Goal: Book appointment/travel/reservation

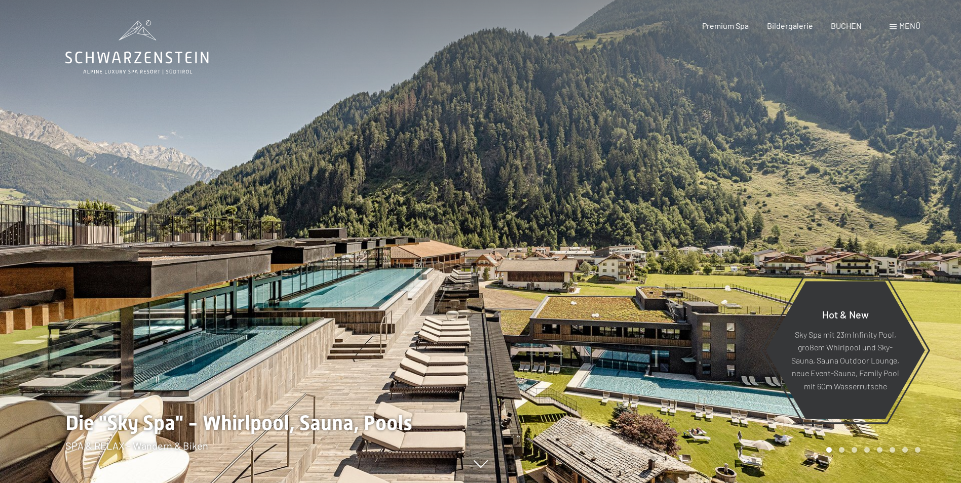
click at [898, 29] on div "Menü" at bounding box center [905, 25] width 31 height 11
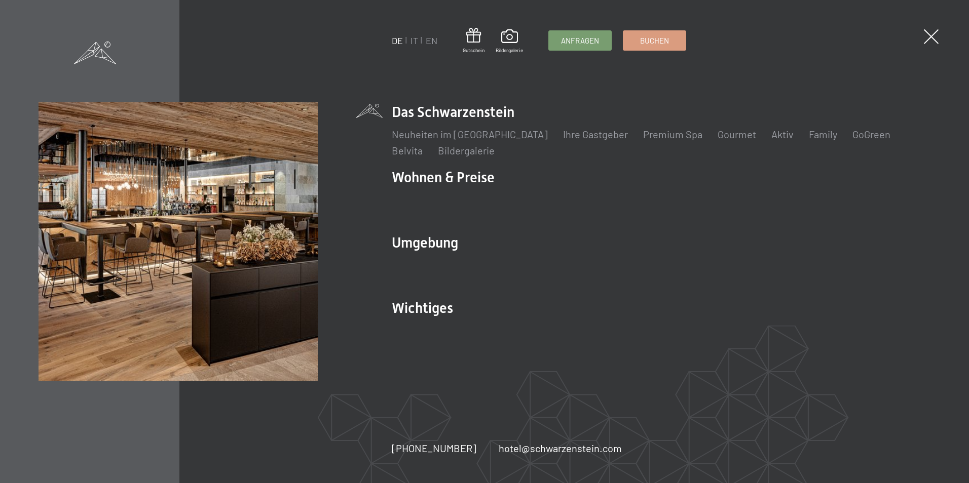
click at [931, 25] on div "DE IT EN Gutschein Bildergalerie Anfragen Buchen DE IT EN Das Schwarzenstein Ne…" at bounding box center [484, 241] width 969 height 483
click at [933, 38] on span at bounding box center [931, 36] width 15 height 15
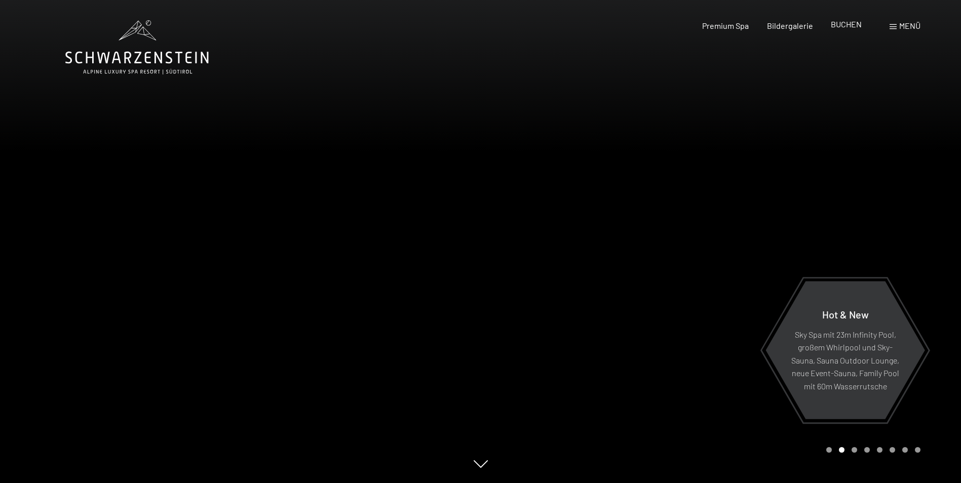
click at [857, 21] on span "BUCHEN" at bounding box center [846, 24] width 31 height 10
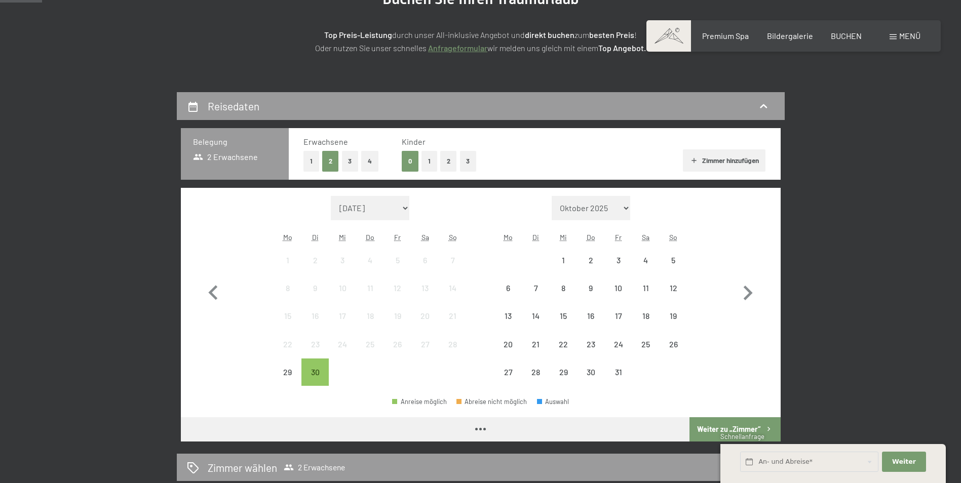
scroll to position [152, 0]
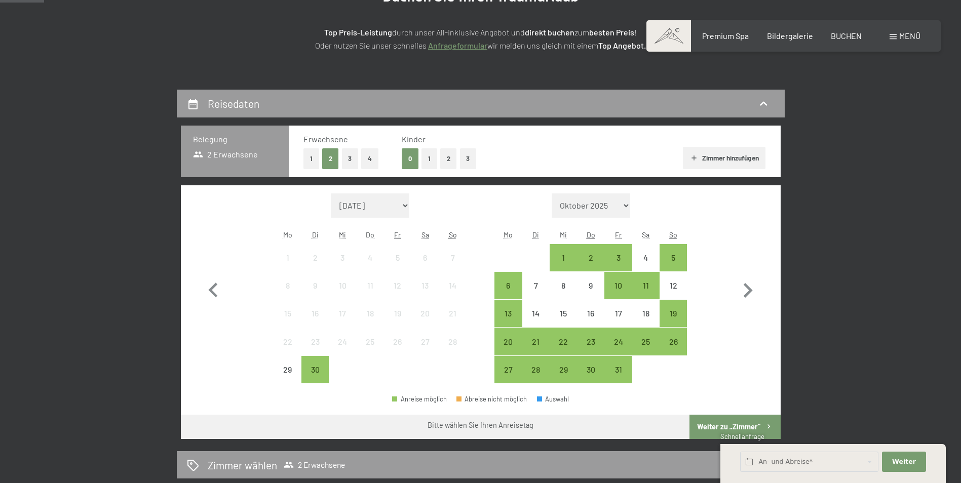
click at [613, 200] on select "Oktober 2025 [DATE] Dezember 2025 Januar 2026 Februar 2026 März 2026 [DATE] Mai…" at bounding box center [591, 206] width 79 height 24
select select "[DATE]"
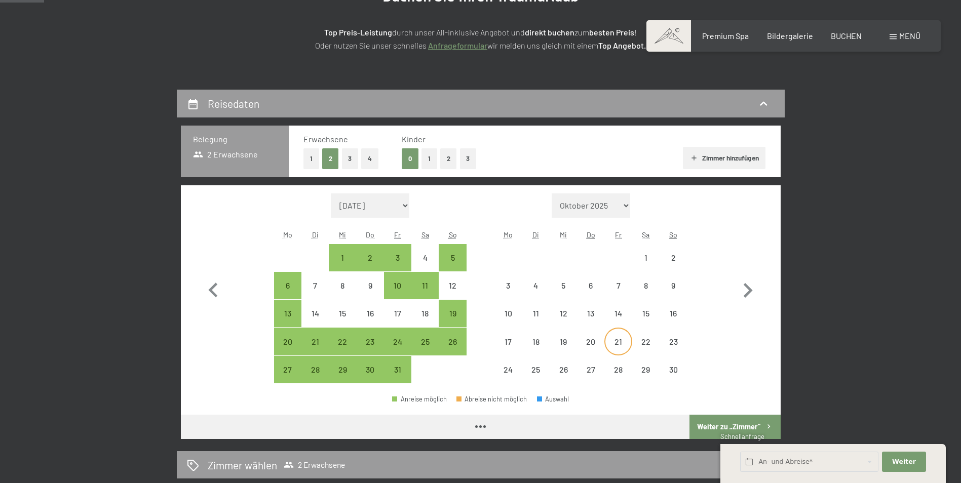
select select "[DATE]"
select select "2025-11-01"
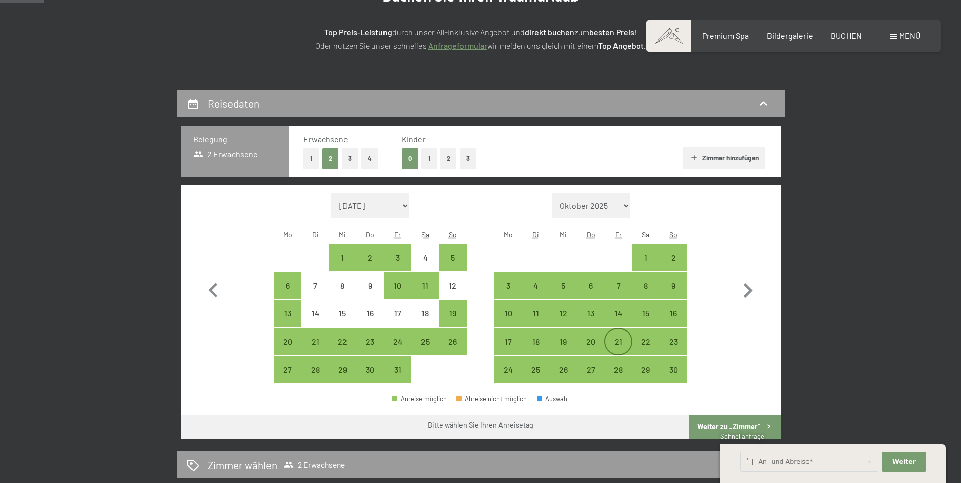
click at [618, 342] on div "21" at bounding box center [618, 350] width 25 height 25
select select "2025-10-01"
select select "2025-11-01"
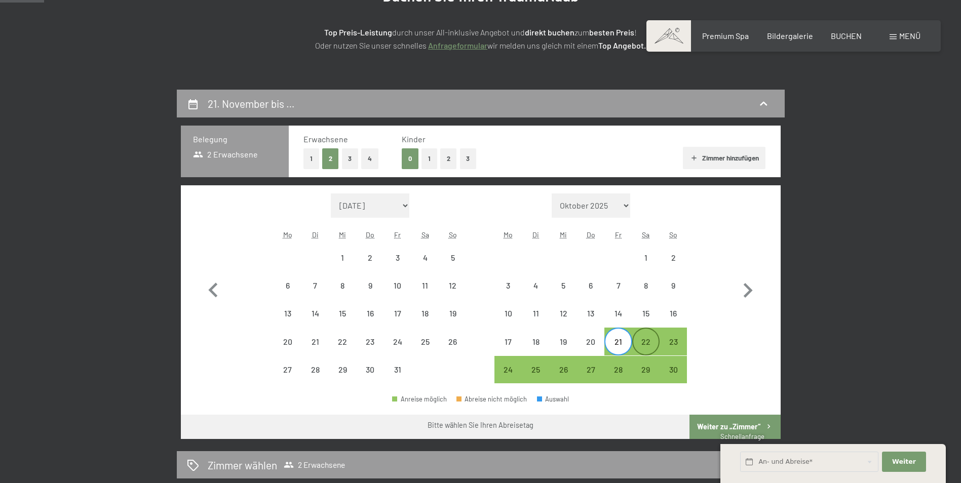
click at [653, 343] on div "22" at bounding box center [645, 350] width 25 height 25
select select "2025-10-01"
select select "2025-11-01"
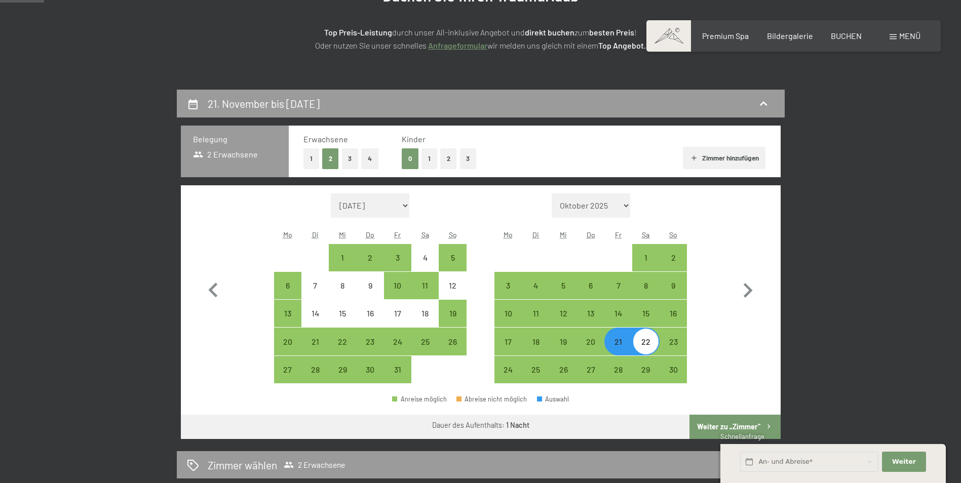
click at [740, 426] on button "Weiter zu „Zimmer“" at bounding box center [735, 427] width 91 height 24
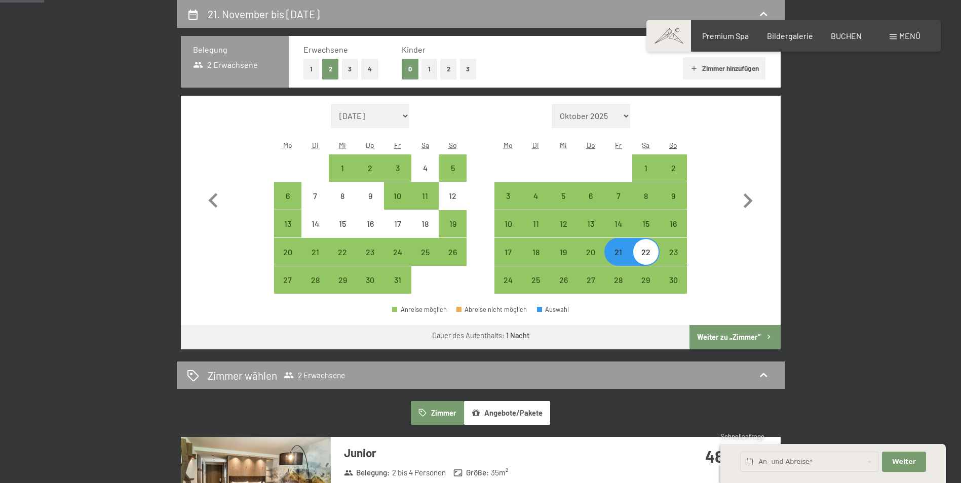
select select "2025-10-01"
select select "2025-11-01"
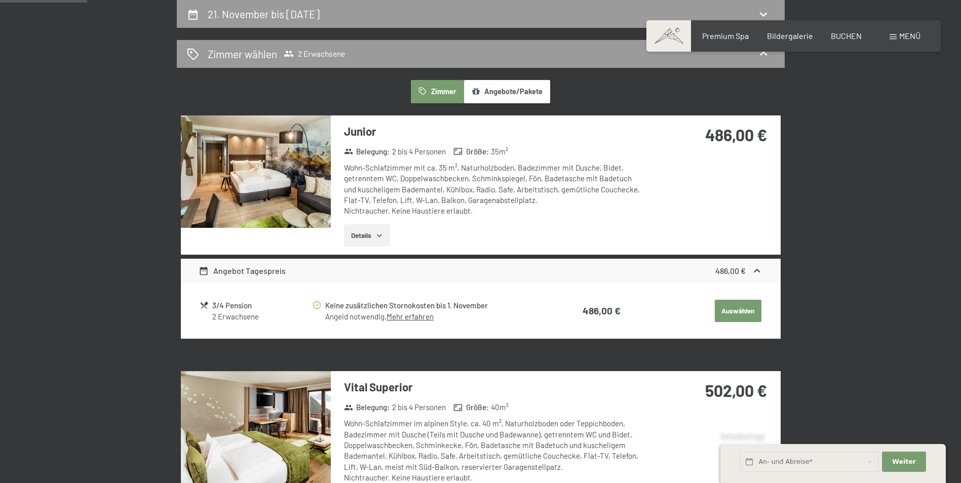
click at [385, 239] on button "Details" at bounding box center [367, 235] width 46 height 22
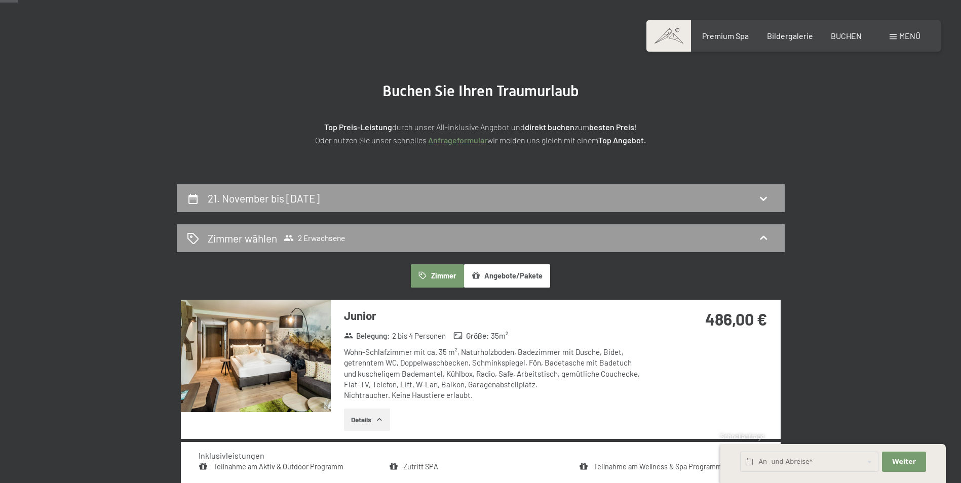
scroll to position [101, 0]
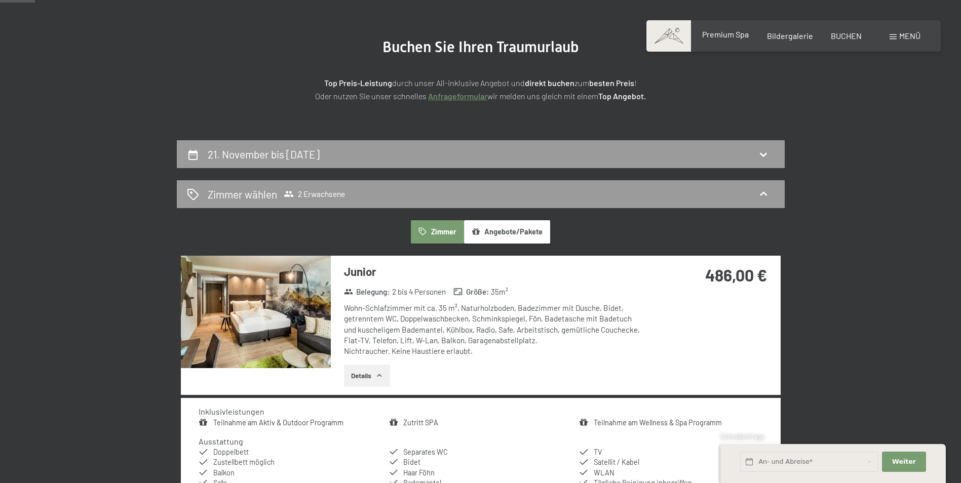
click at [739, 40] on div "Premium Spa" at bounding box center [725, 34] width 47 height 11
click at [736, 36] on span "Premium Spa" at bounding box center [725, 34] width 47 height 10
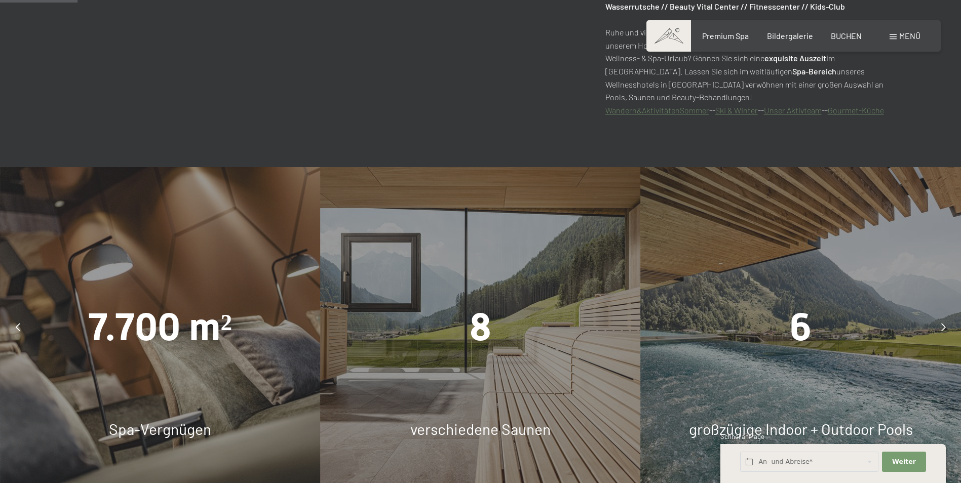
scroll to position [760, 0]
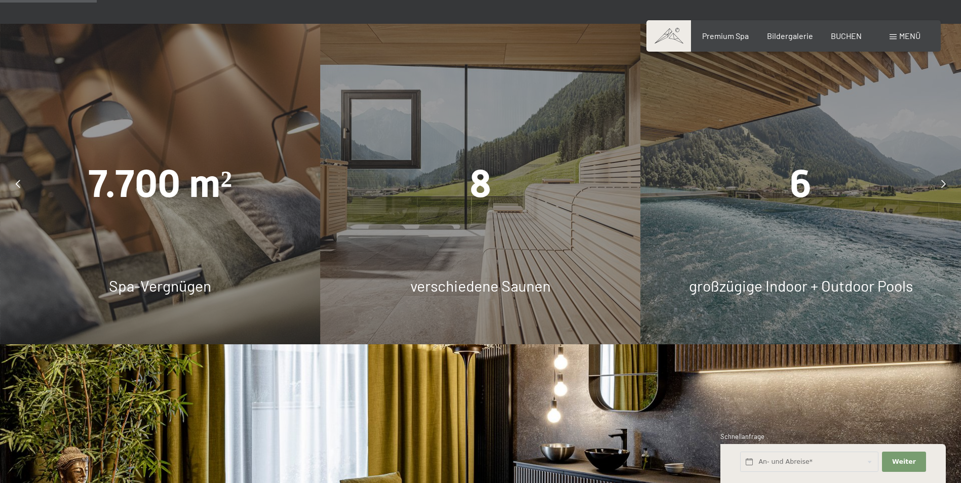
click at [184, 204] on span "7.700 m²" at bounding box center [160, 184] width 144 height 45
click at [207, 173] on span "7.700 m²" at bounding box center [160, 184] width 144 height 45
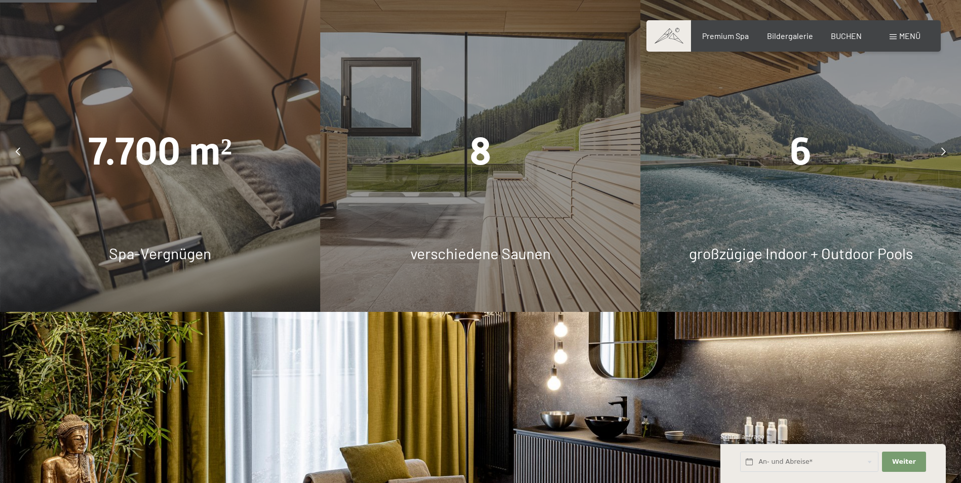
scroll to position [811, 0]
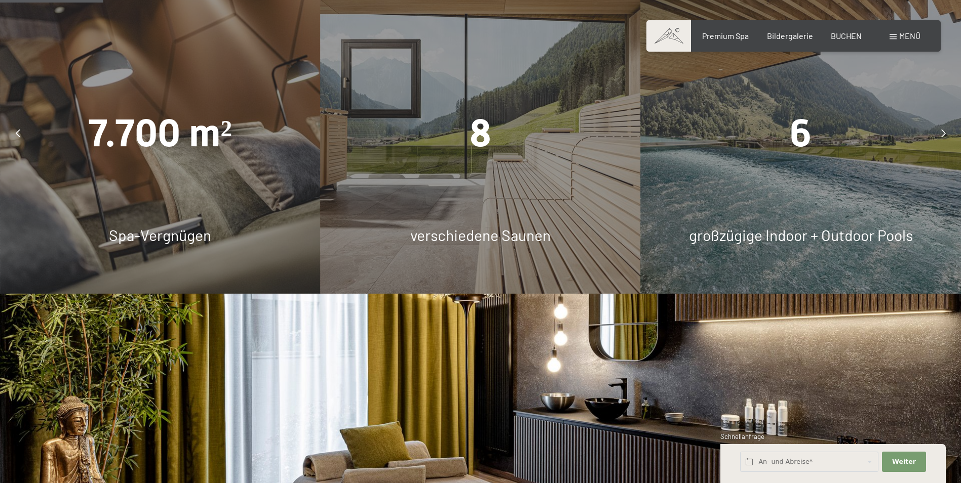
click at [851, 220] on div "6 großzügige Indoor + Outdoor Pools" at bounding box center [801, 133] width 320 height 320
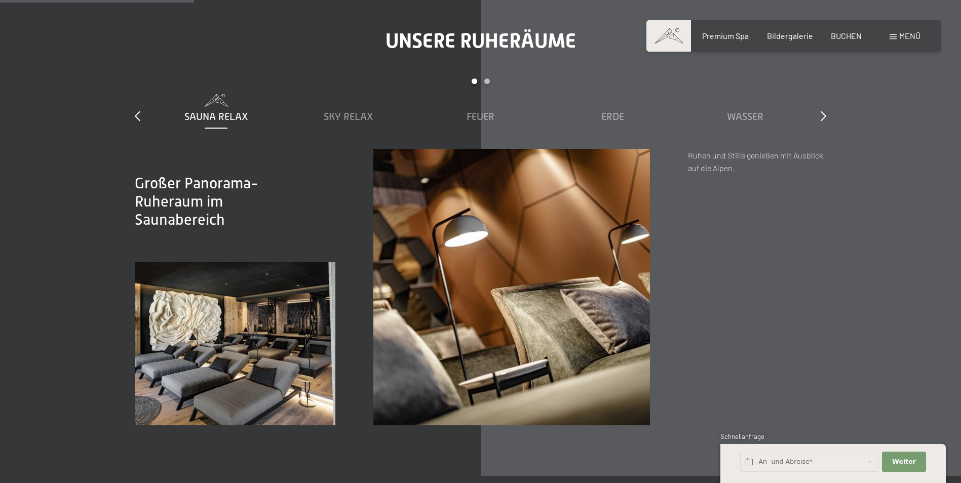
scroll to position [1520, 0]
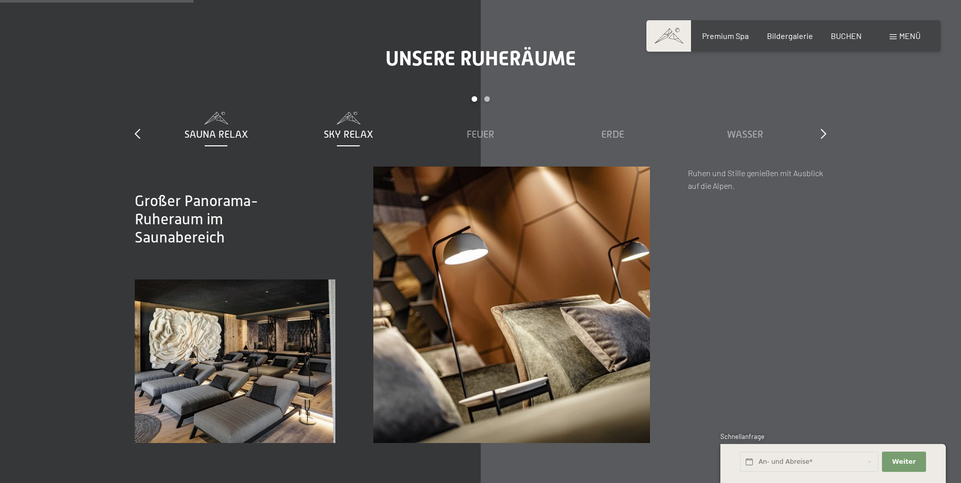
click at [349, 139] on span "Sky Relax" at bounding box center [349, 134] width 50 height 11
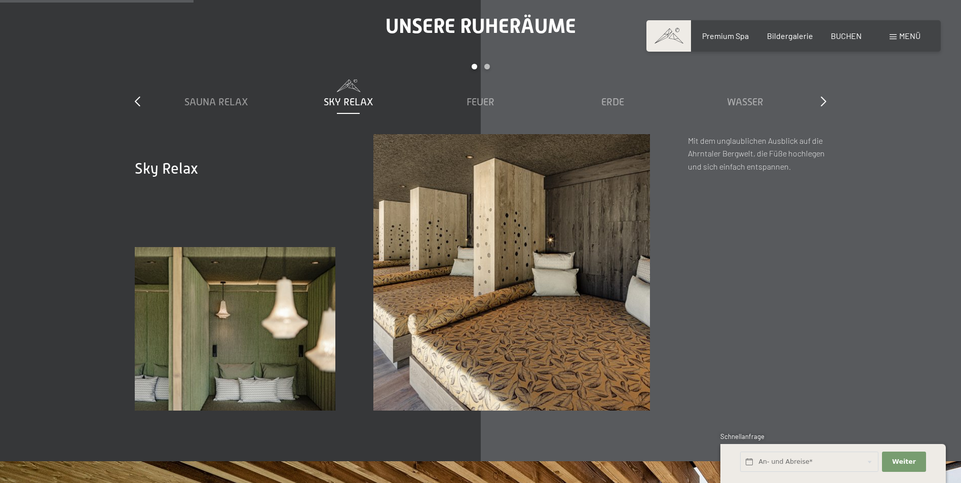
scroll to position [1571, 0]
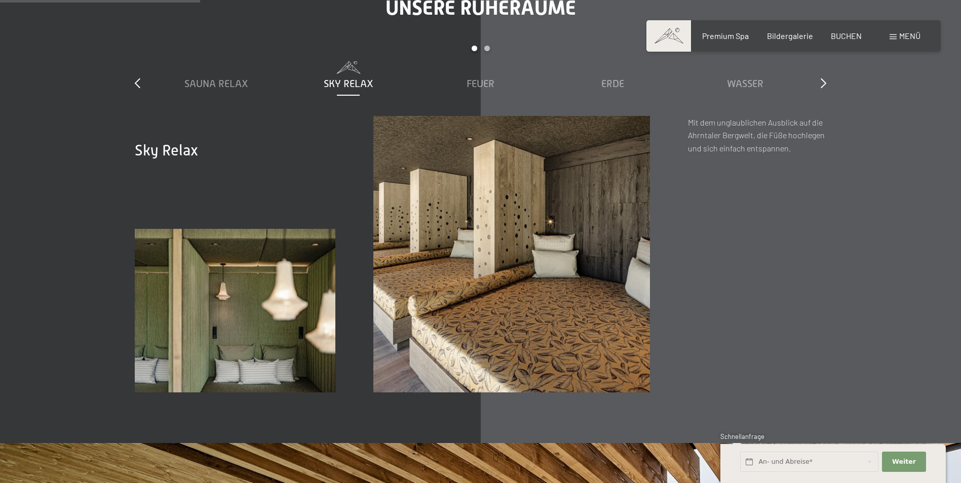
click at [470, 99] on div "Sauna Relax Sky Relax Feuer Erde Wasser Luft Wolke 7" at bounding box center [480, 88] width 661 height 55
click at [481, 87] on span "Feuer" at bounding box center [481, 83] width 28 height 11
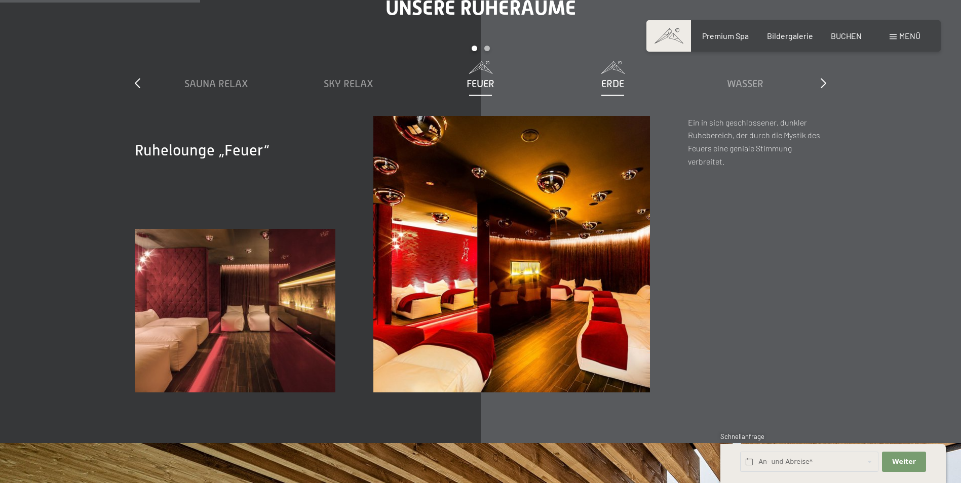
click at [608, 81] on span "Erde" at bounding box center [612, 83] width 23 height 11
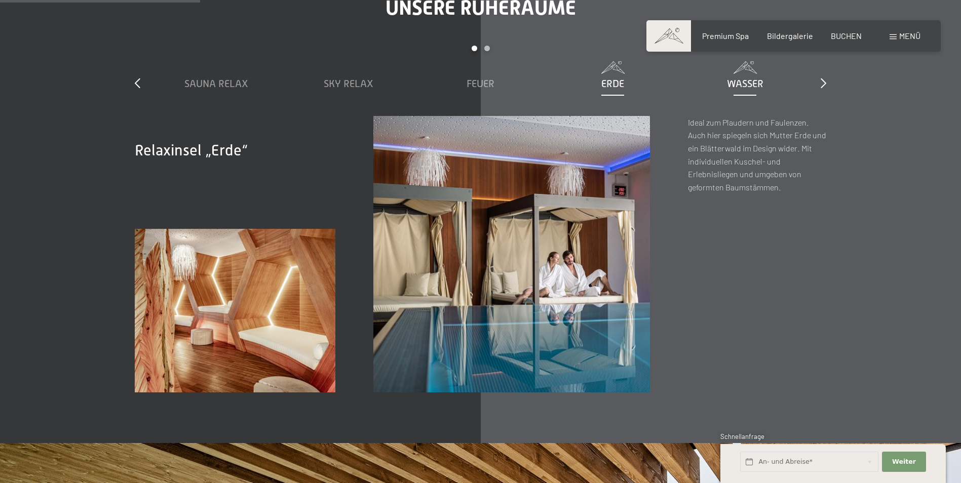
click at [756, 85] on span "Wasser" at bounding box center [745, 83] width 36 height 11
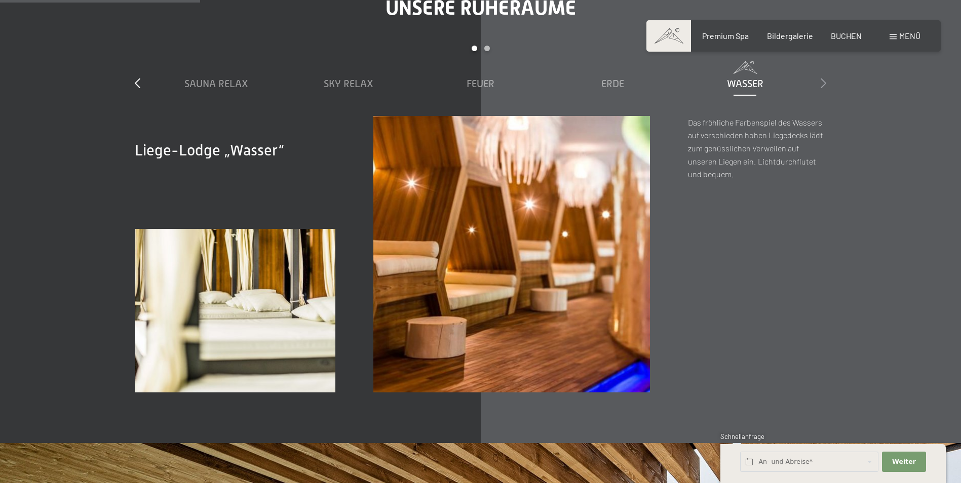
click at [825, 78] on icon at bounding box center [824, 83] width 6 height 10
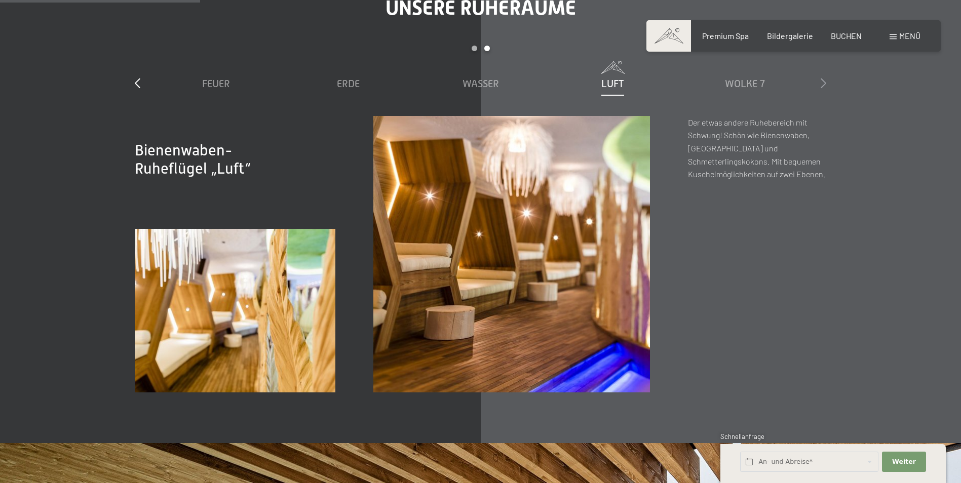
click at [825, 78] on icon at bounding box center [824, 83] width 6 height 10
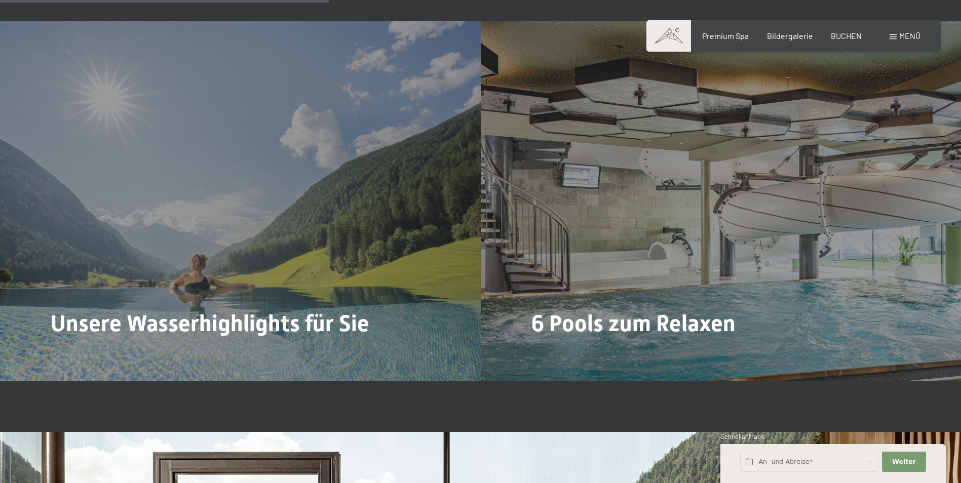
scroll to position [2635, 0]
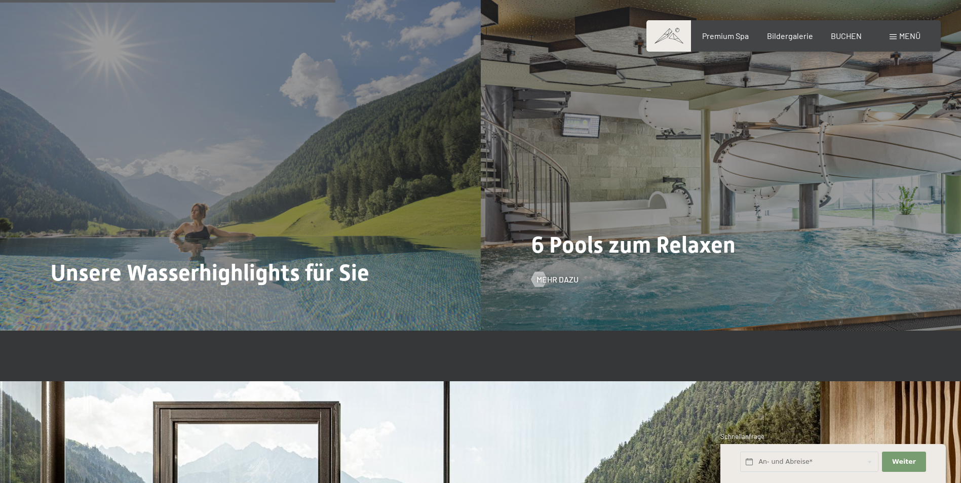
click at [630, 239] on span "6 Pools zum Relaxen" at bounding box center [634, 245] width 204 height 27
click at [562, 279] on span "Mehr dazu" at bounding box center [568, 279] width 42 height 11
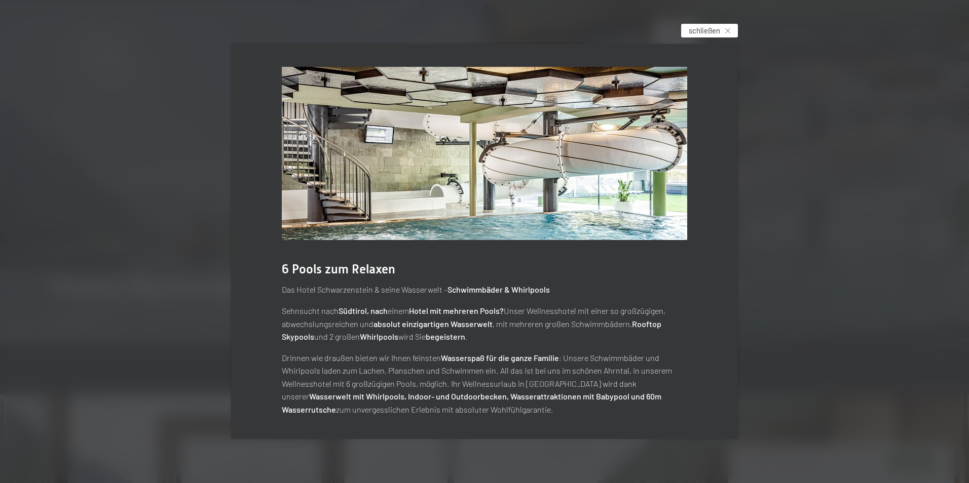
click at [724, 37] on div "schließen" at bounding box center [709, 31] width 57 height 14
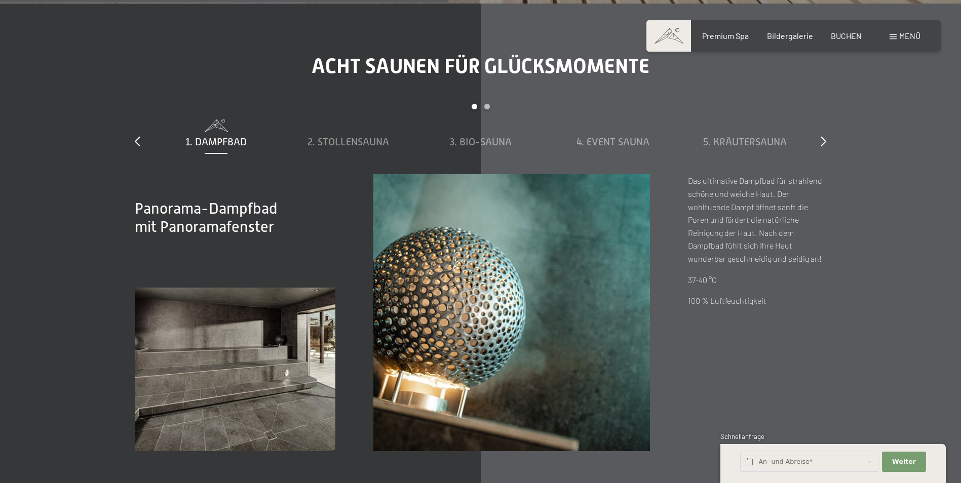
scroll to position [3547, 0]
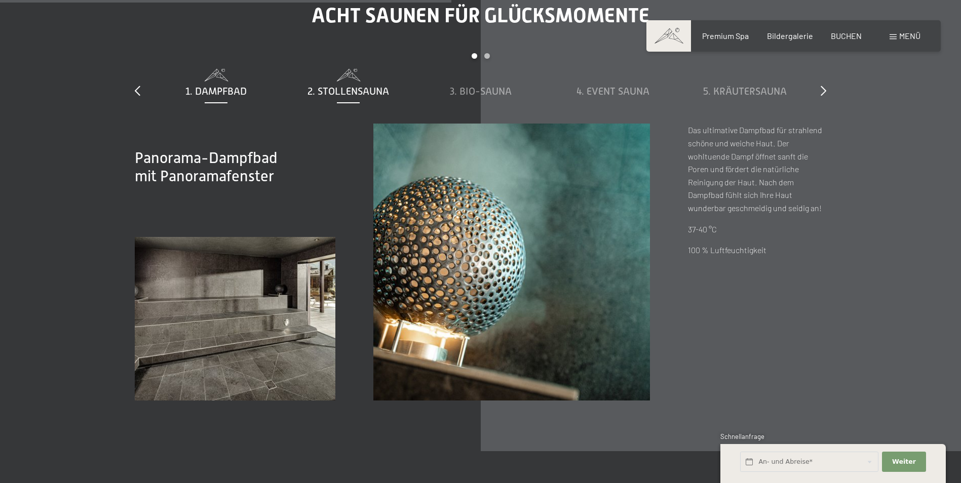
click at [367, 78] on span at bounding box center [348, 75] width 122 height 13
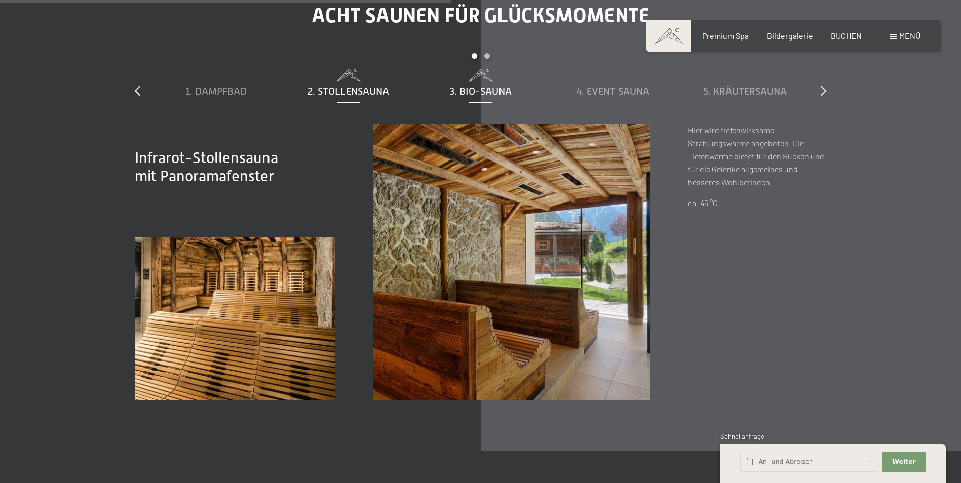
click at [507, 86] on span "3. Bio-Sauna" at bounding box center [481, 91] width 62 height 11
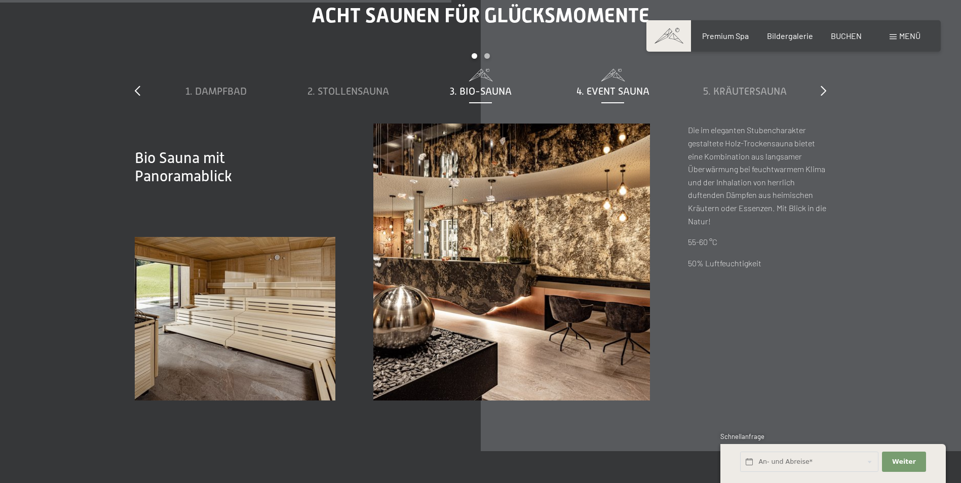
click at [597, 92] on span "4. Event Sauna" at bounding box center [613, 91] width 73 height 11
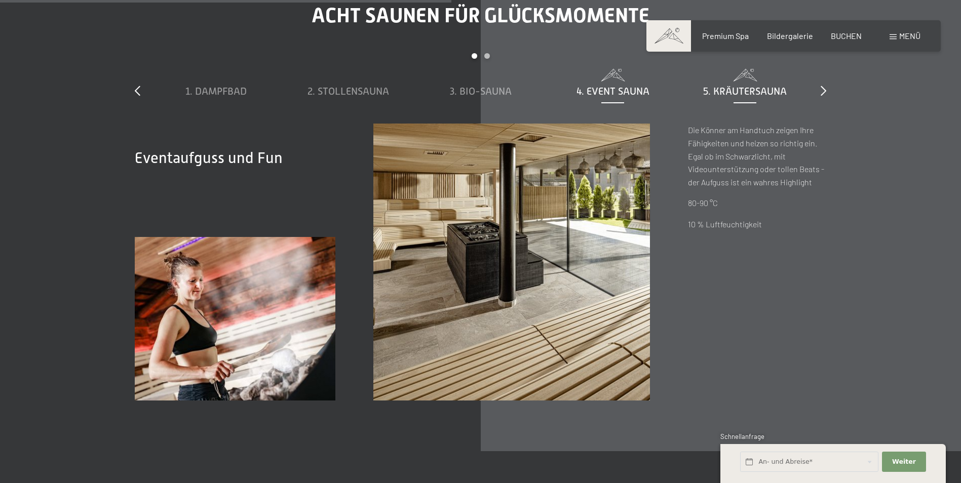
click at [727, 85] on div "5. Kräutersauna" at bounding box center [745, 91] width 122 height 14
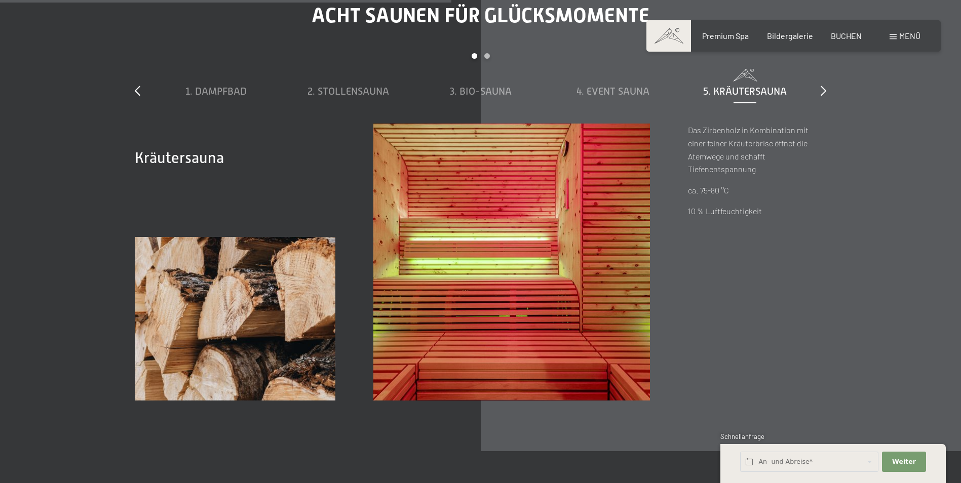
click at [819, 91] on div "slide 1 to 5 of 8 1. Dampfbad 2. Stollensauna 3. Bio-Sauna 4. Event Sauna 5. Kr…" at bounding box center [481, 88] width 692 height 70
click at [822, 89] on icon at bounding box center [824, 91] width 6 height 10
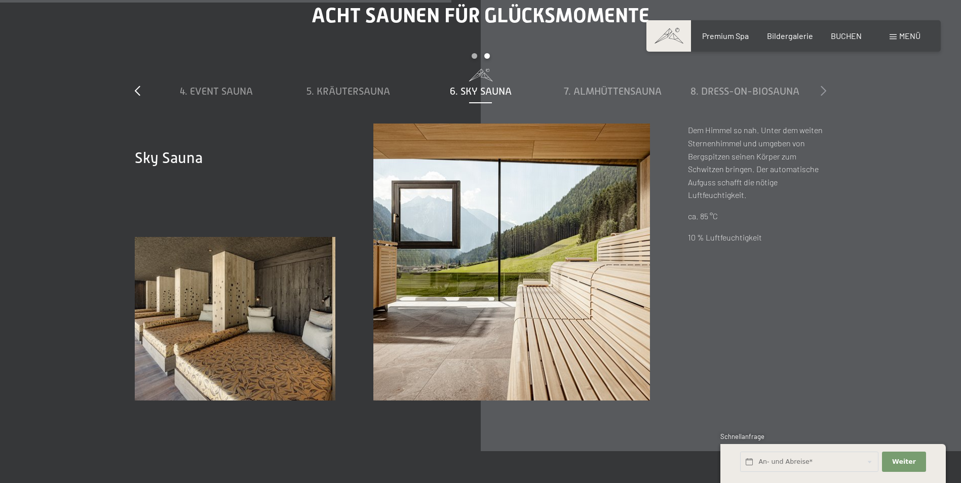
click at [822, 89] on icon at bounding box center [824, 91] width 6 height 10
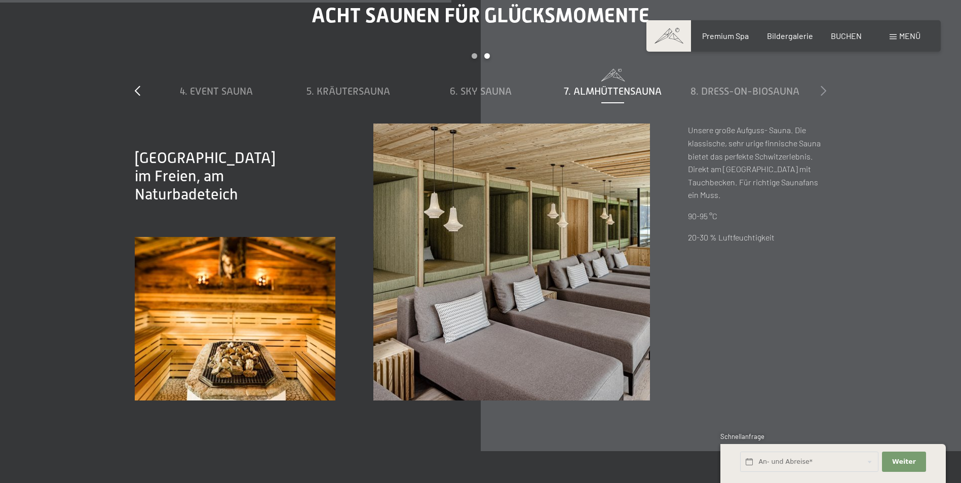
click at [822, 89] on icon at bounding box center [824, 91] width 6 height 10
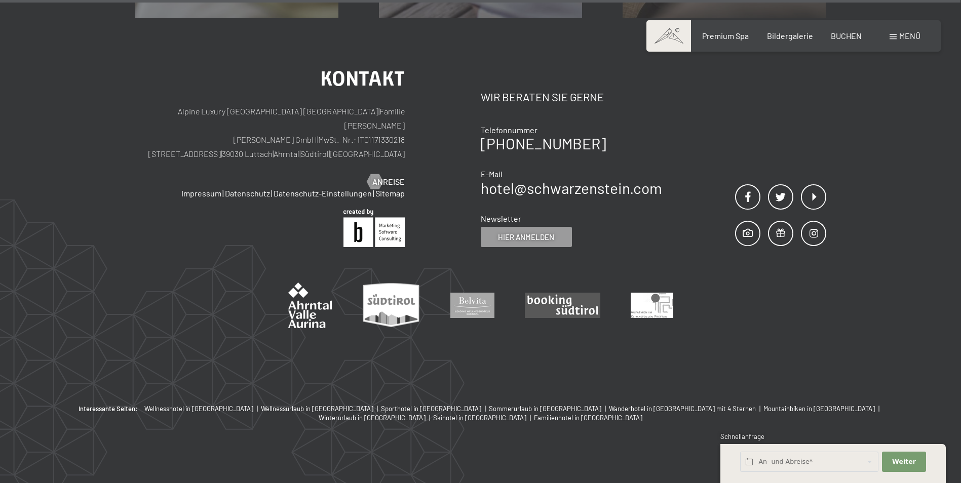
scroll to position [6476, 0]
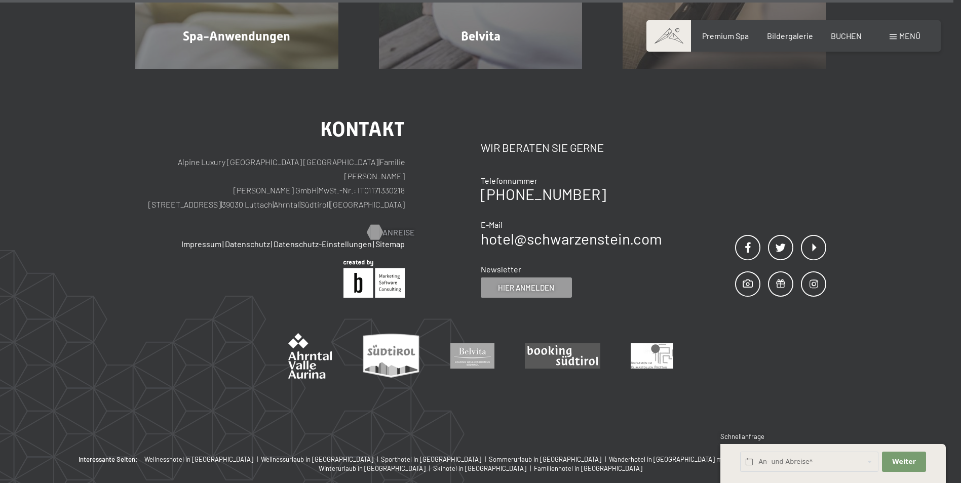
click at [389, 227] on span "Anreise" at bounding box center [399, 232] width 32 height 11
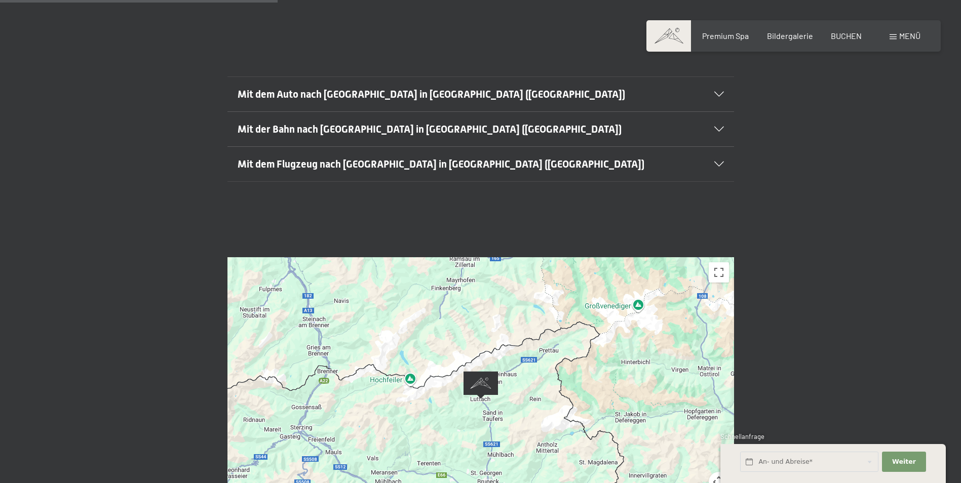
scroll to position [355, 0]
